Goal: Information Seeking & Learning: Compare options

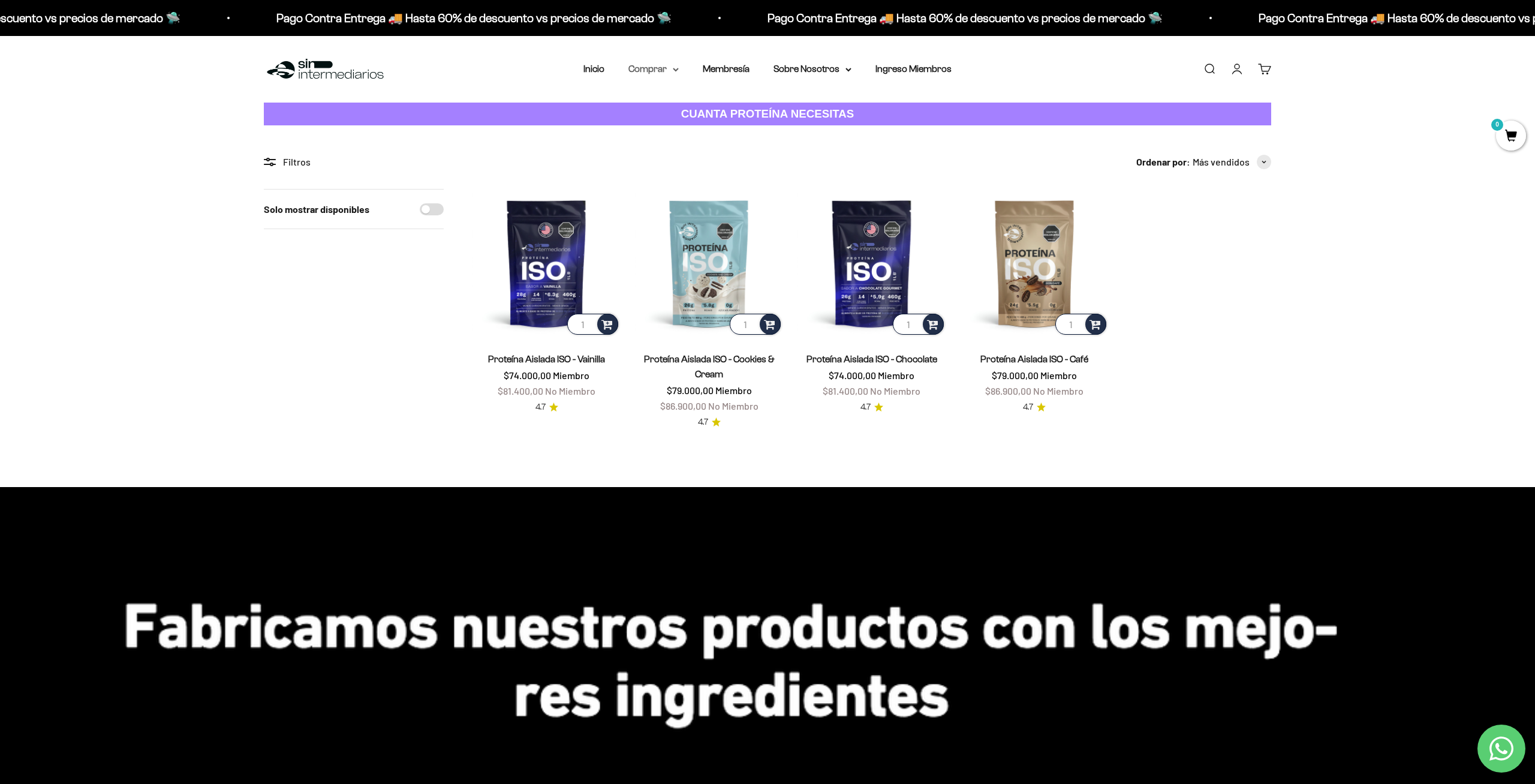
click at [646, 64] on summary "Comprar" at bounding box center [653, 69] width 50 height 16
click at [639, 108] on span "Proteínas" at bounding box center [656, 107] width 41 height 10
click at [775, 106] on span "Ver Todos" at bounding box center [789, 107] width 42 height 10
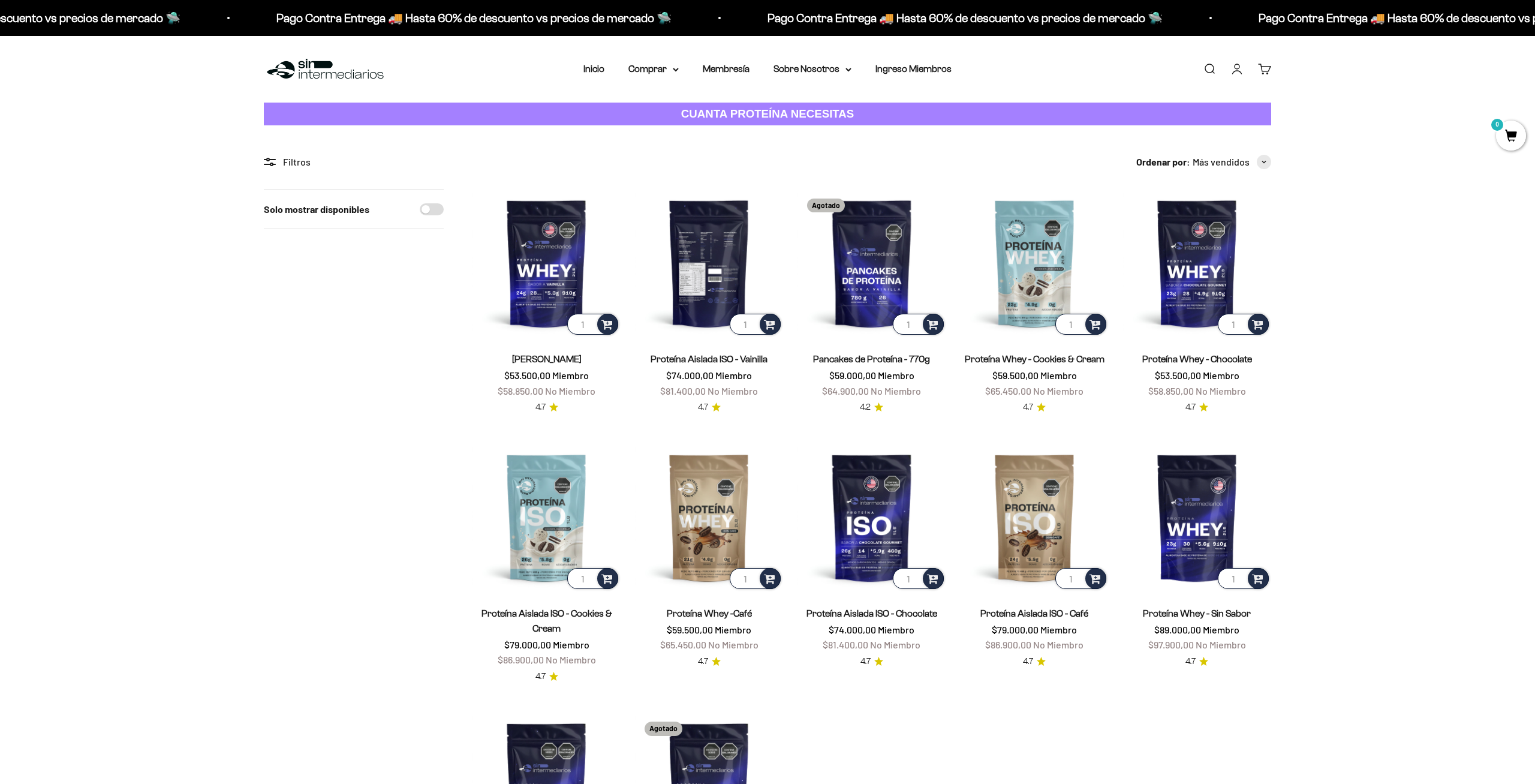
click at [708, 273] on img at bounding box center [709, 262] width 148 height 148
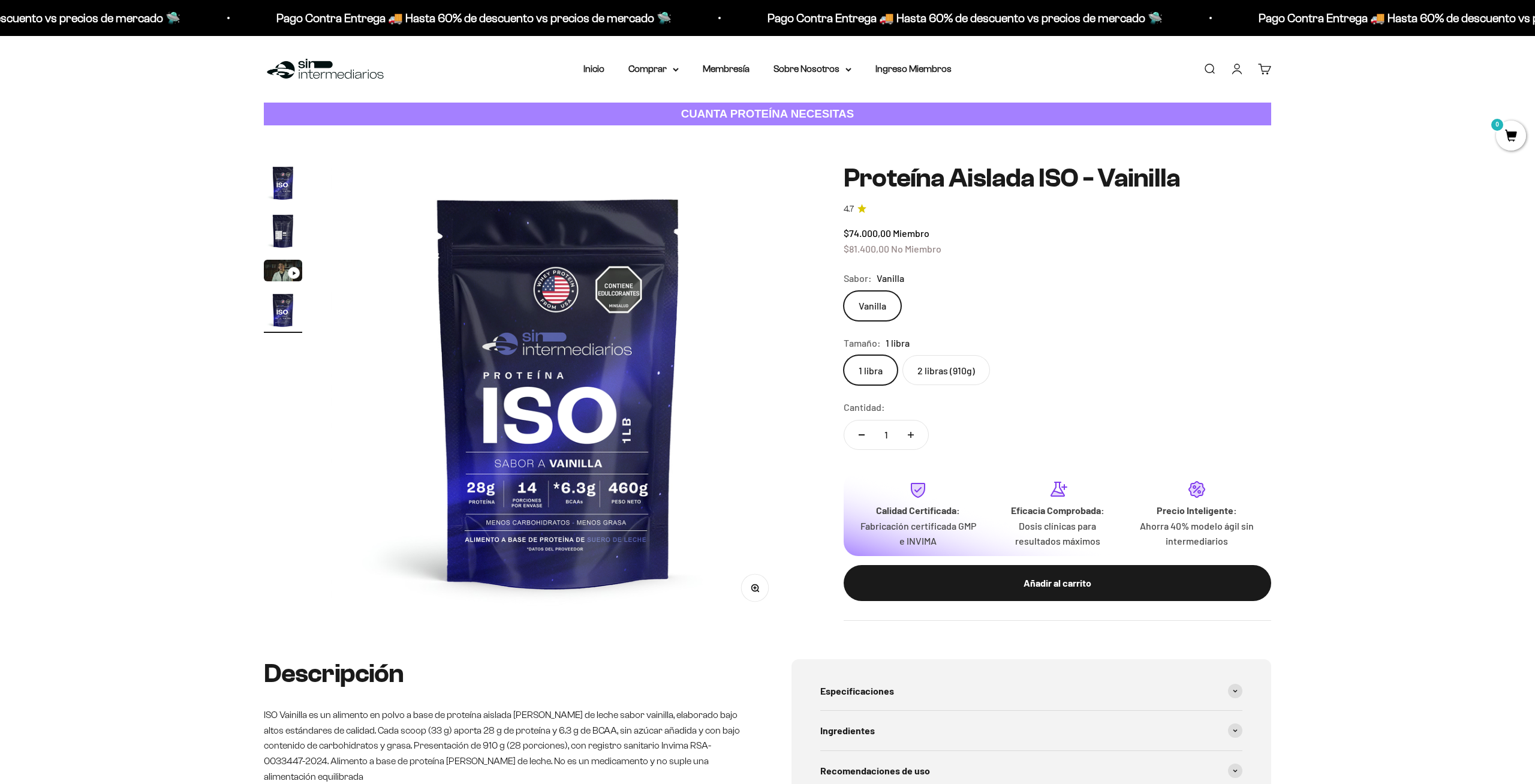
scroll to position [0, 1408]
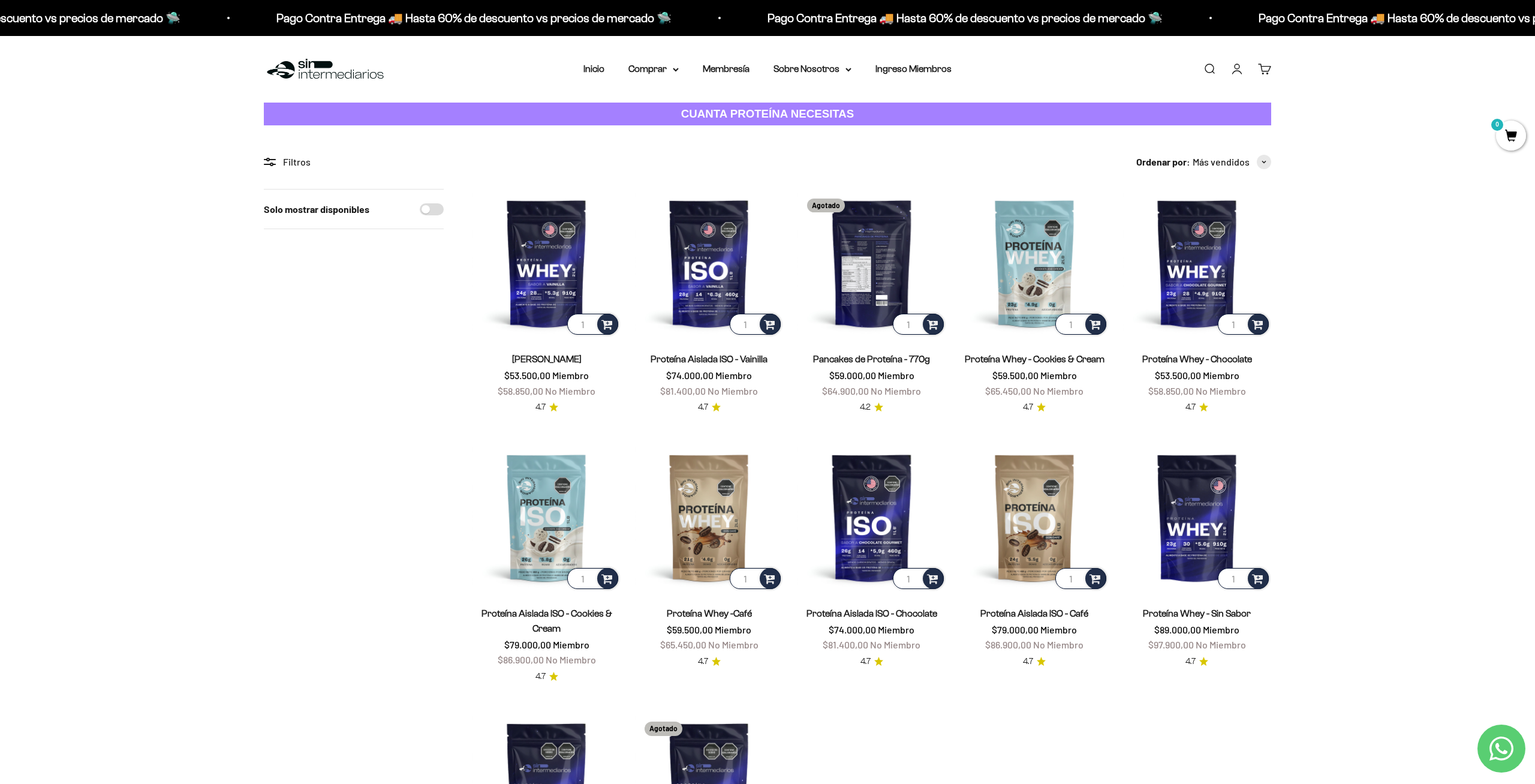
click at [885, 249] on img at bounding box center [871, 262] width 148 height 148
click at [1197, 246] on img at bounding box center [1197, 262] width 148 height 148
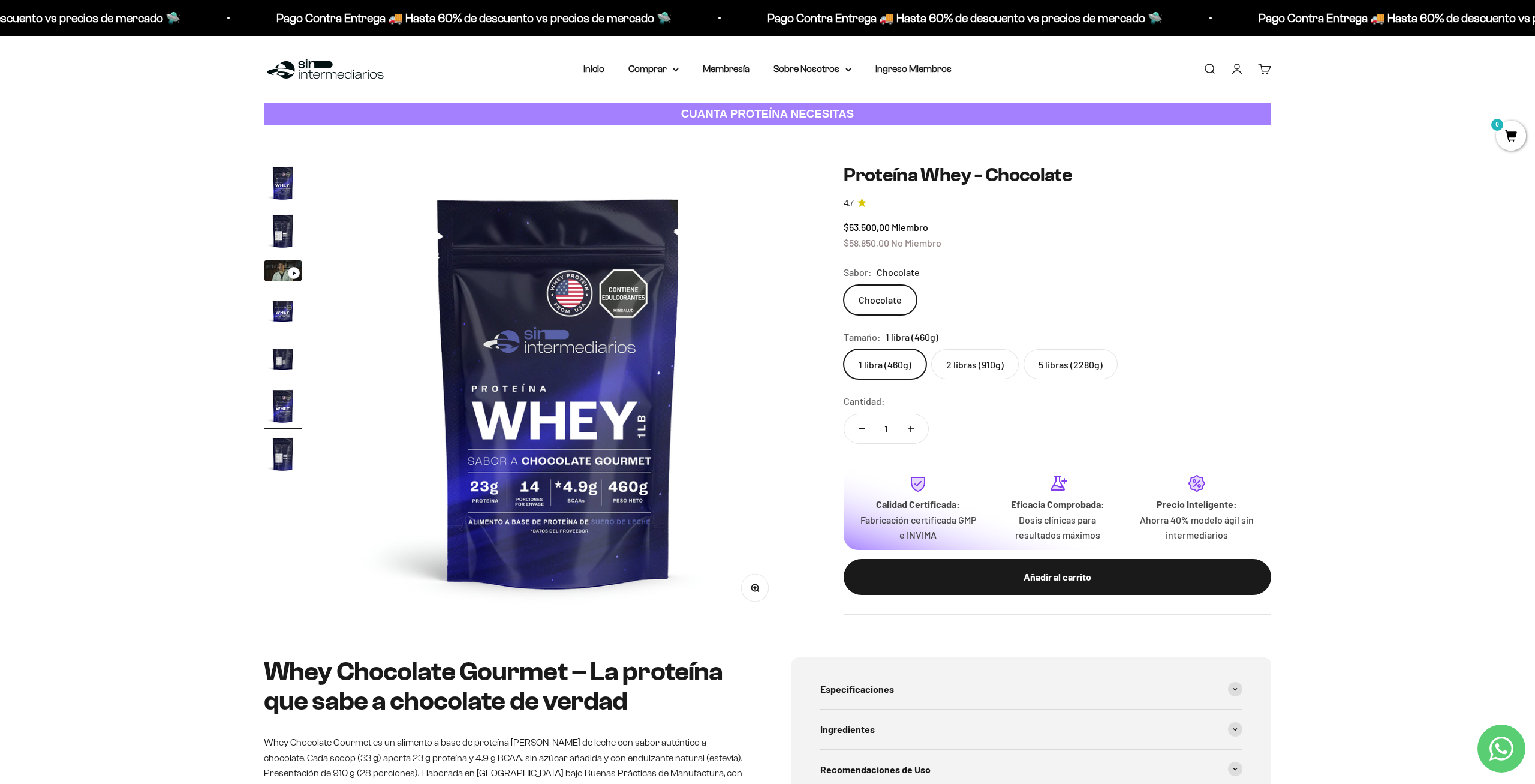
click at [1078, 366] on label "5 libras (2280g)" at bounding box center [1071, 364] width 94 height 30
click at [844, 349] on input "5 libras (2280g)" at bounding box center [843, 348] width 1 height 1
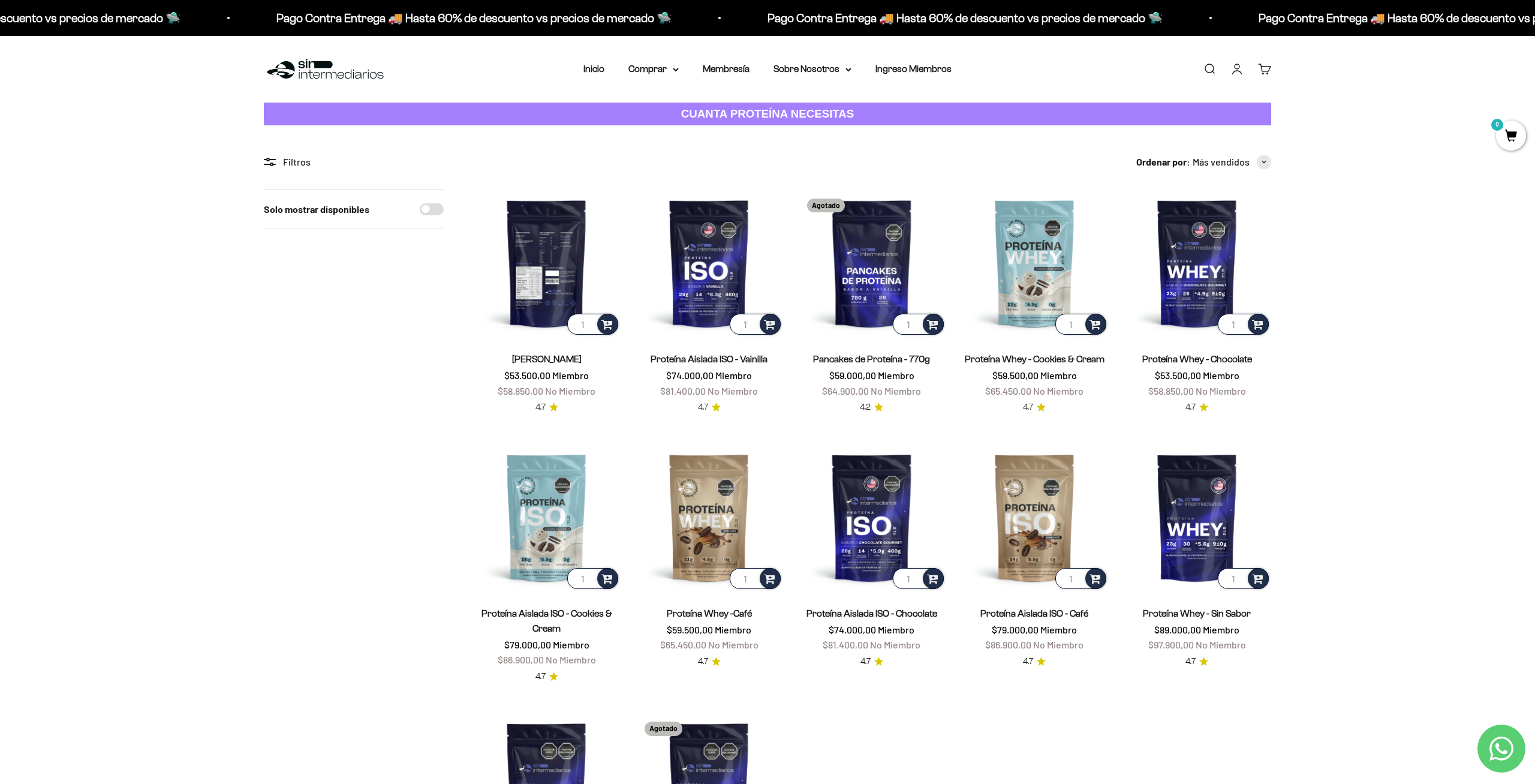
click at [552, 278] on img at bounding box center [546, 262] width 148 height 148
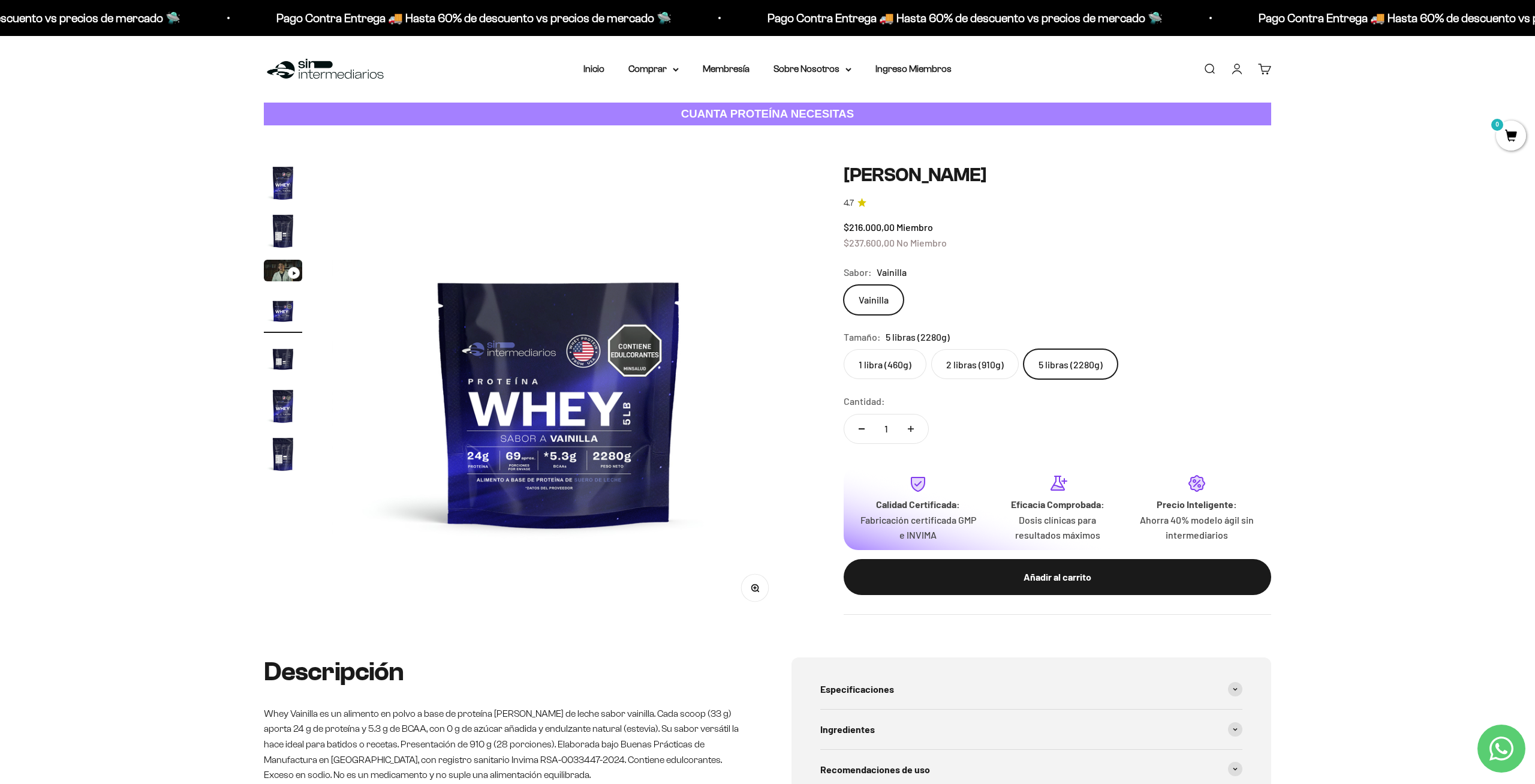
click at [1197, 477] on icon at bounding box center [1197, 483] width 16 height 16
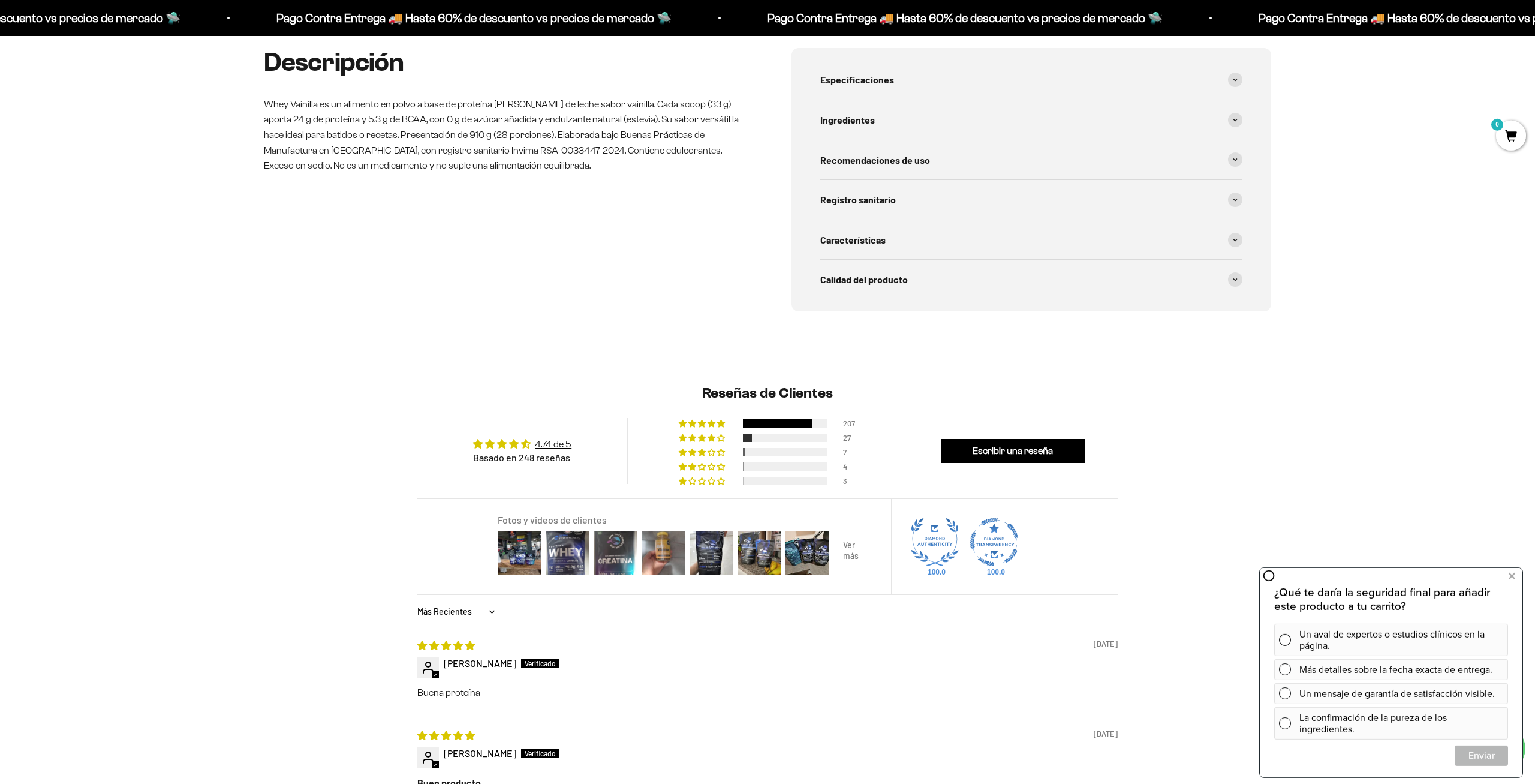
scroll to position [673, 0]
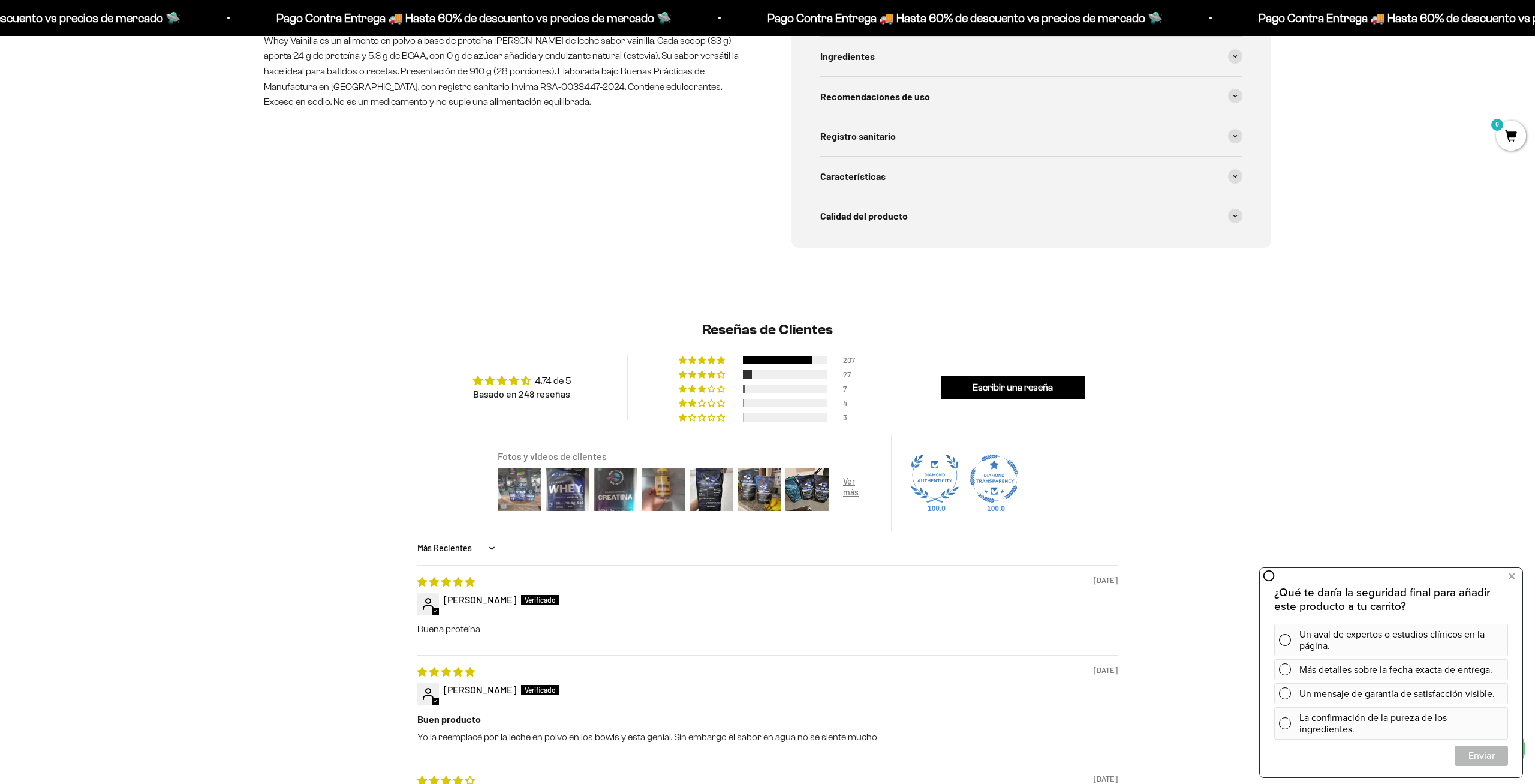
click at [519, 492] on img at bounding box center [519, 490] width 48 height 48
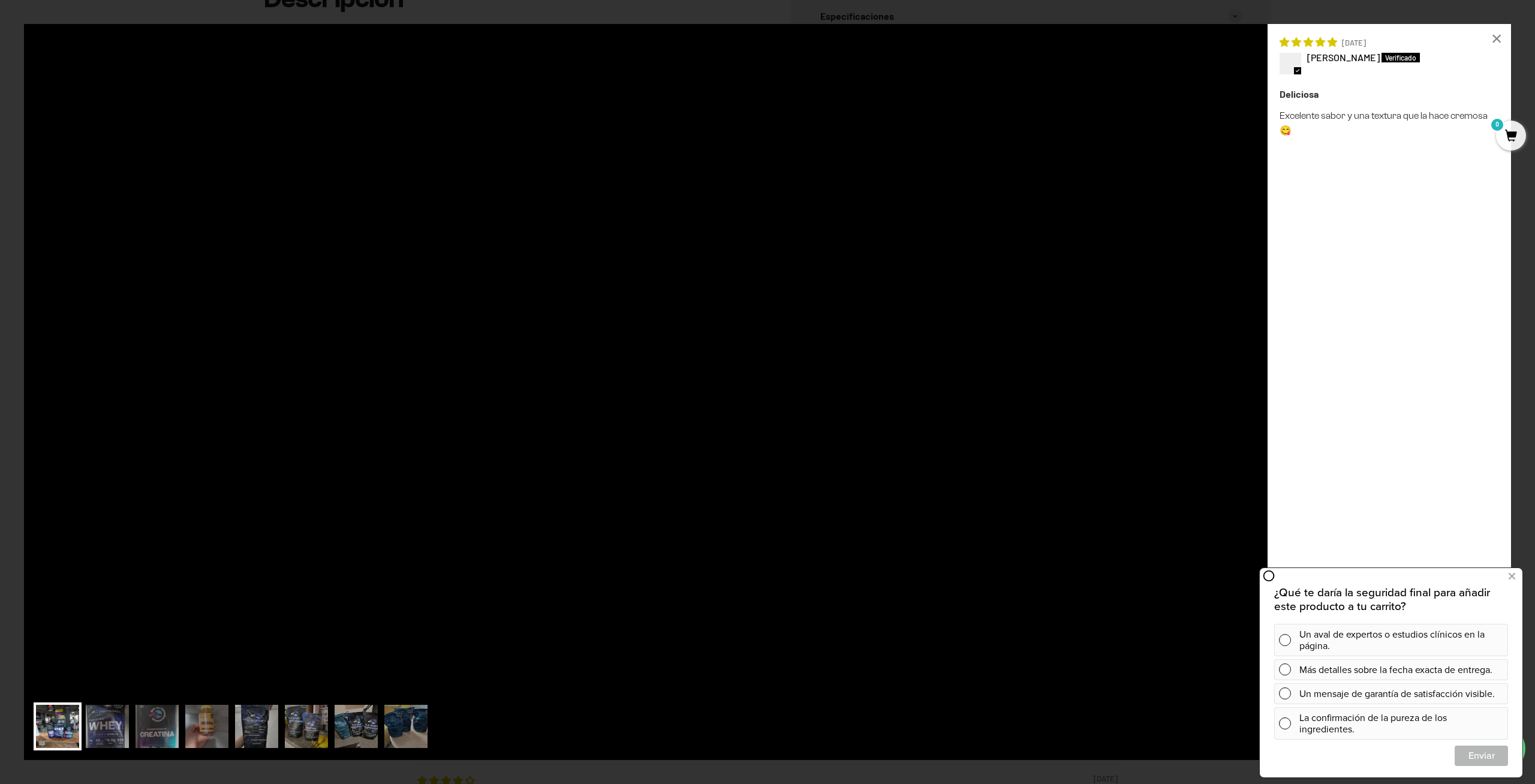
scroll to position [0, 1408]
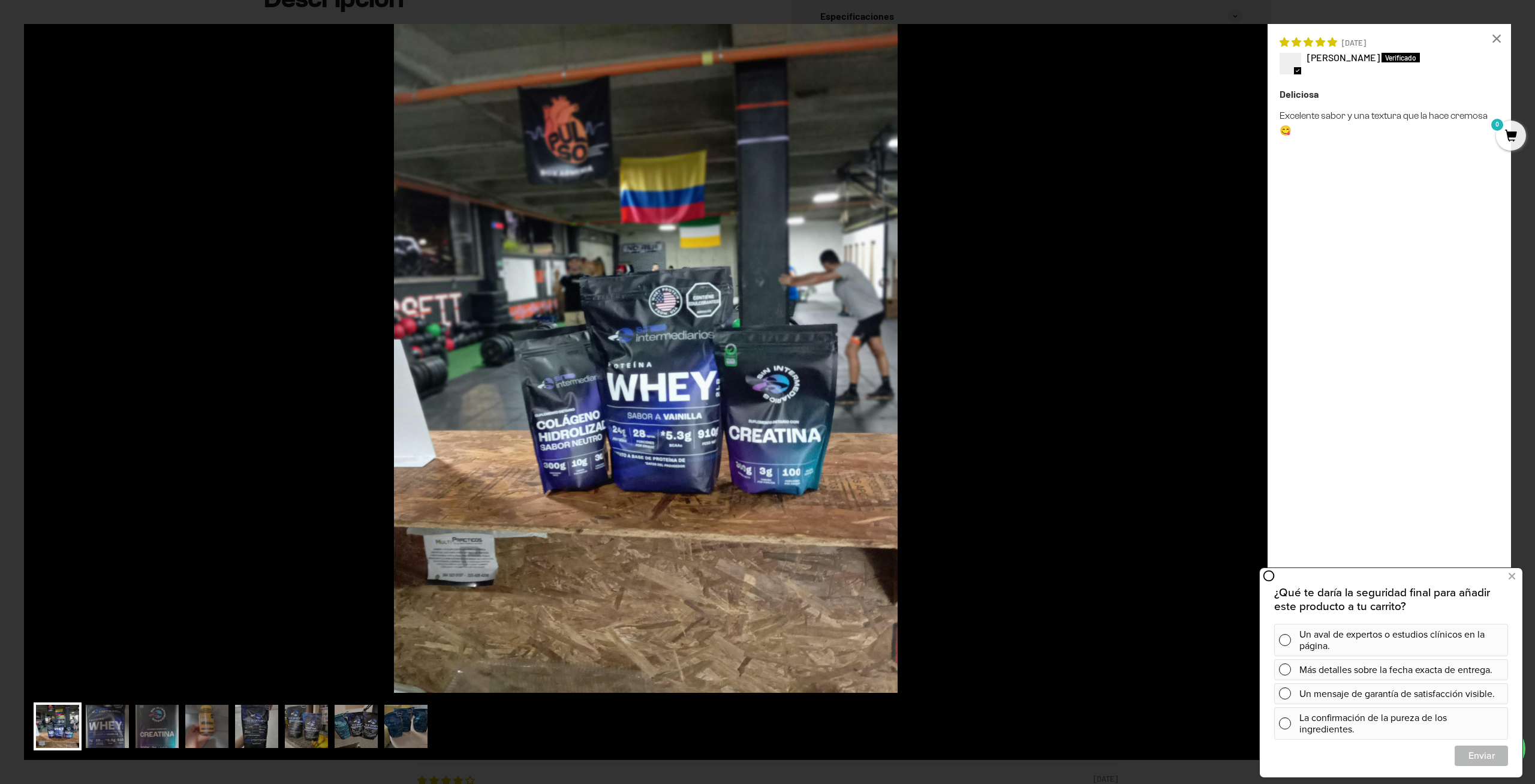
click at [935, 556] on img at bounding box center [646, 358] width 1244 height 668
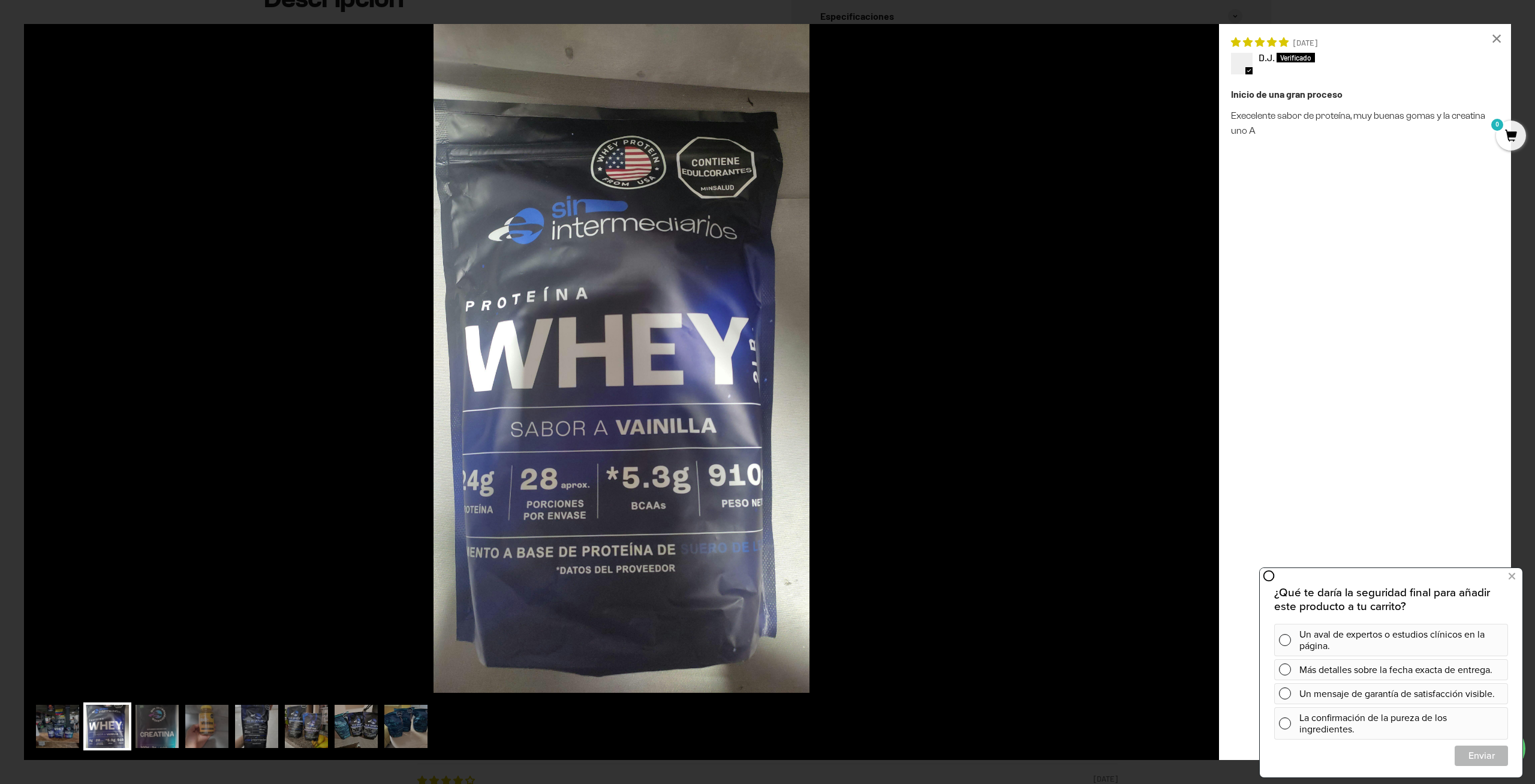
drag, startPoint x: 928, startPoint y: 519, endPoint x: 916, endPoint y: 491, distance: 30.5
click at [928, 499] on img at bounding box center [621, 358] width 1195 height 668
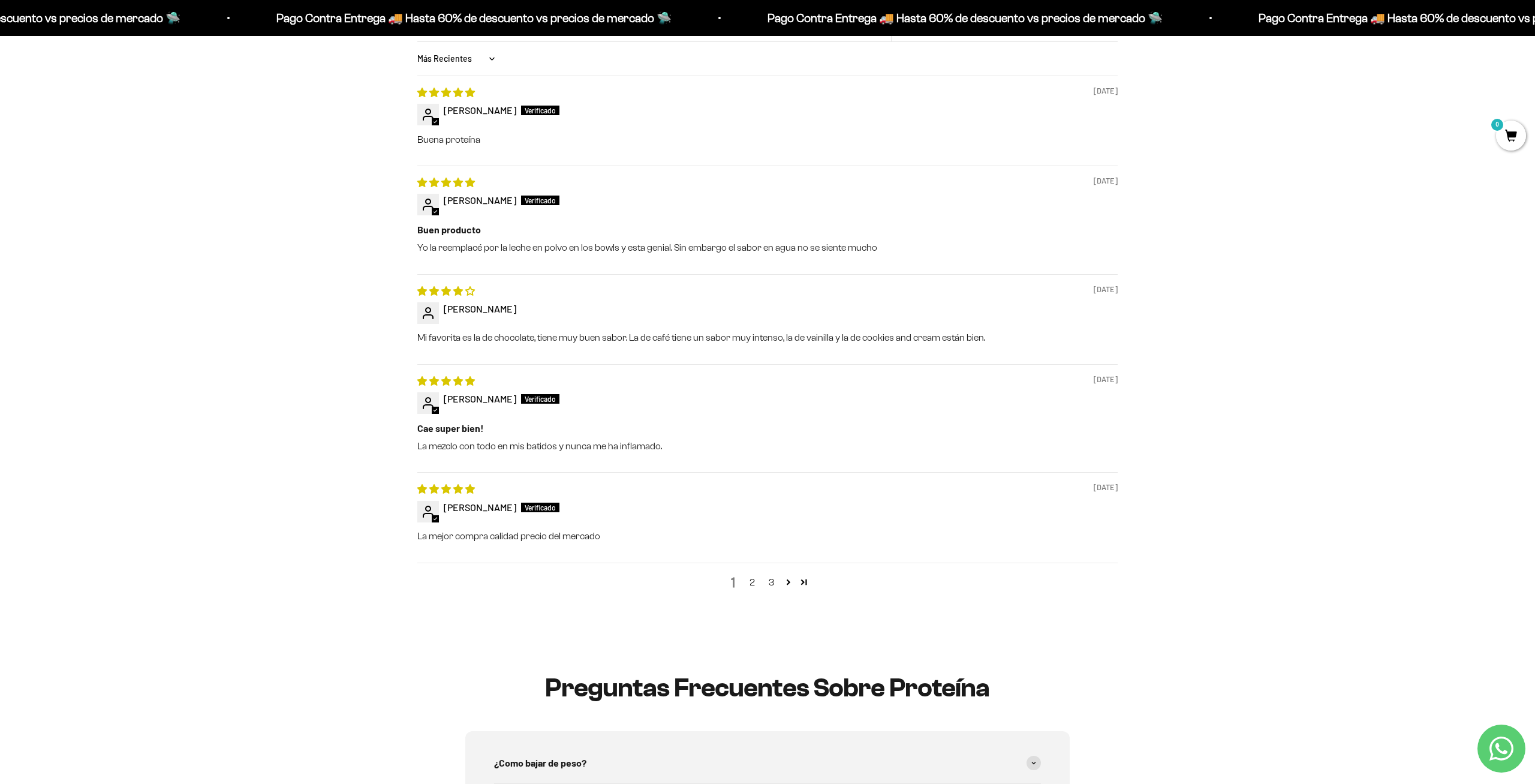
scroll to position [1284, 0]
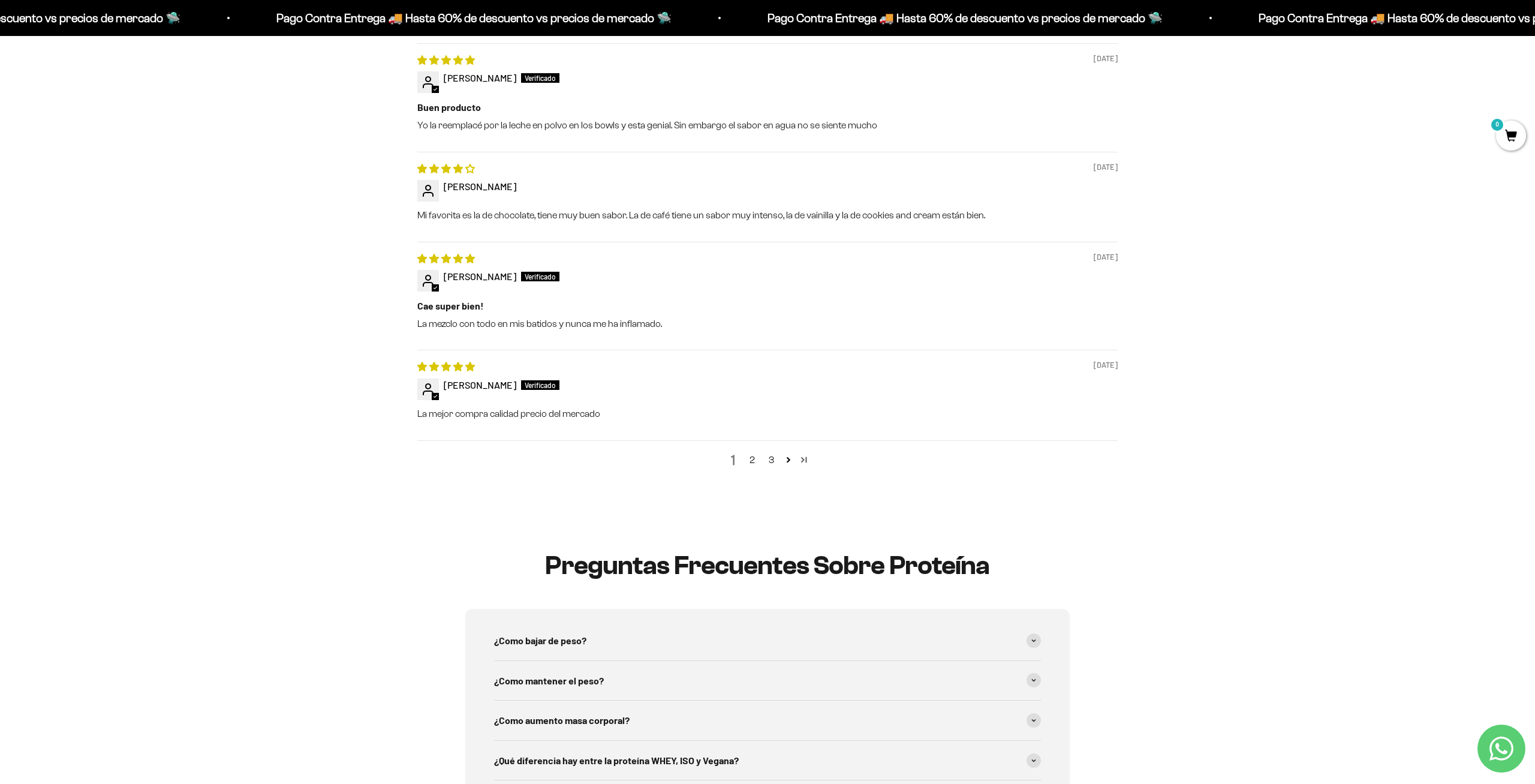
click at [805, 459] on link "Page 50" at bounding box center [804, 459] width 16 height 16
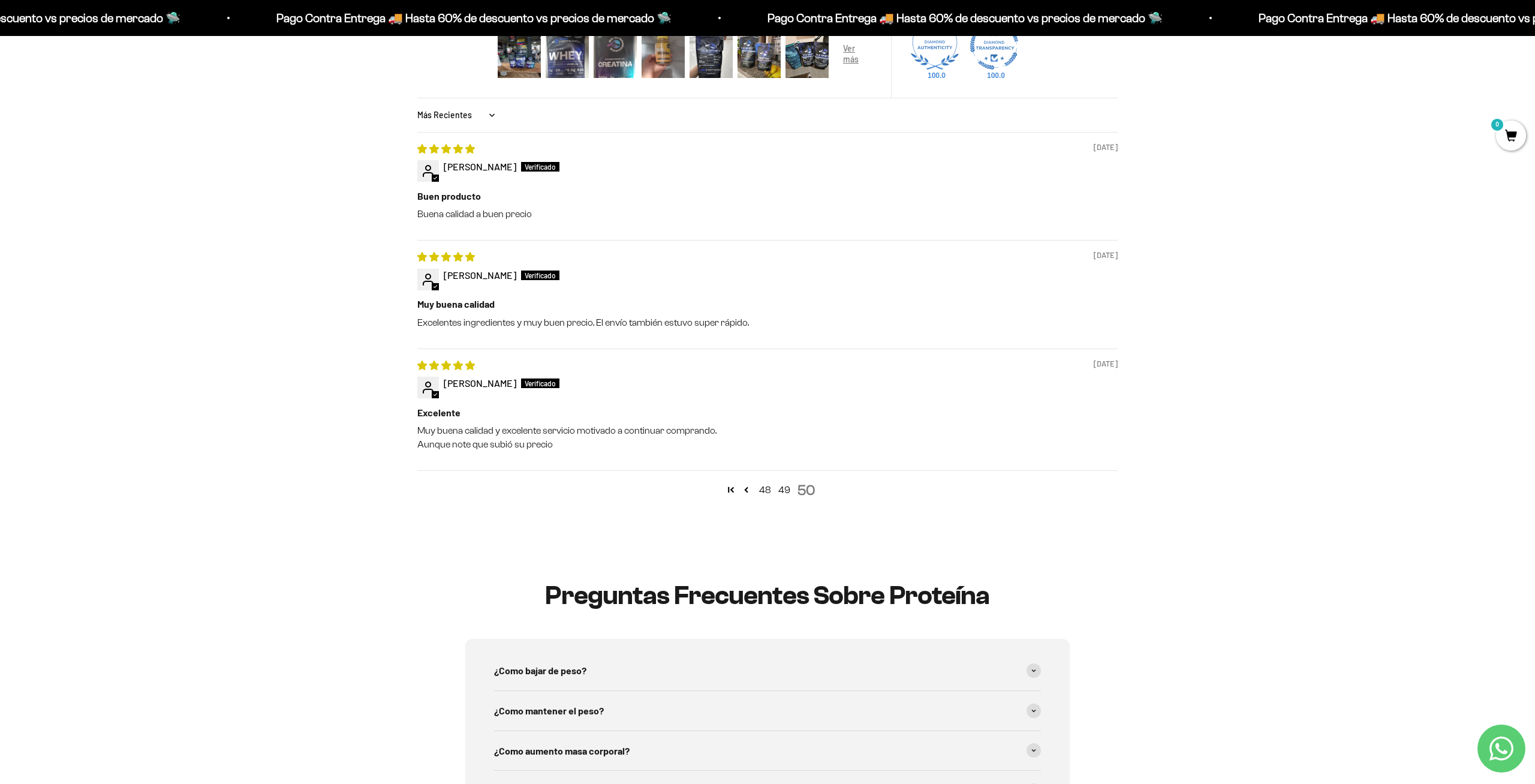
scroll to position [1054, 0]
